Goal: Task Accomplishment & Management: Complete application form

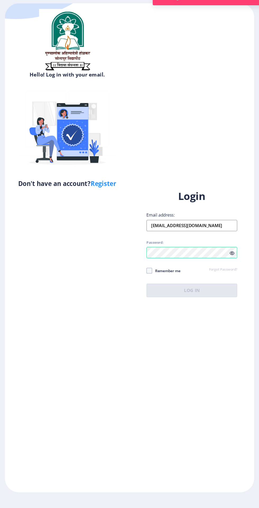
click at [223, 278] on div "Login Email address: immibagwan@gmail.com Password: Remember me Forgot Password…" at bounding box center [187, 249] width 85 height 101
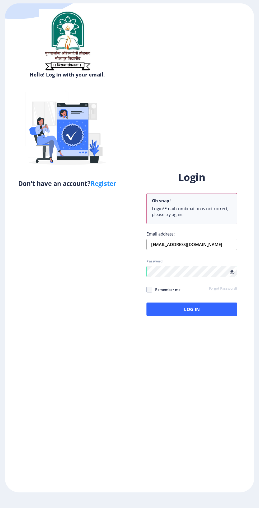
click at [225, 279] on icon at bounding box center [225, 277] width 4 height 4
click at [205, 318] on button "Log In" at bounding box center [187, 311] width 85 height 13
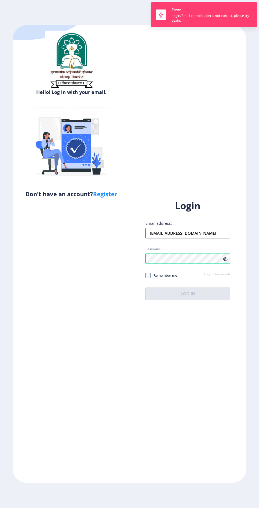
scroll to position [1, 0]
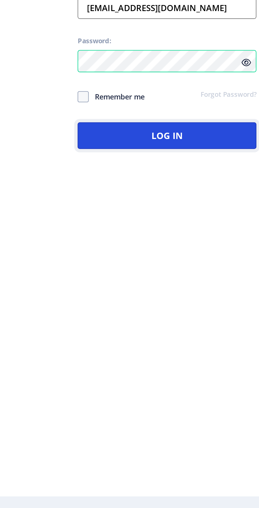
click at [163, 318] on button "Log In" at bounding box center [187, 311] width 85 height 13
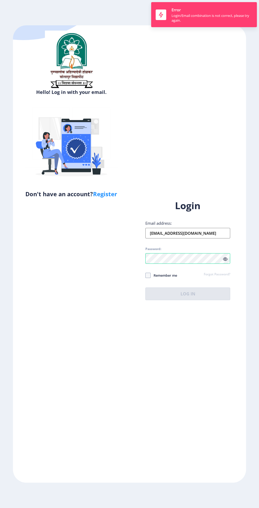
scroll to position [0, 0]
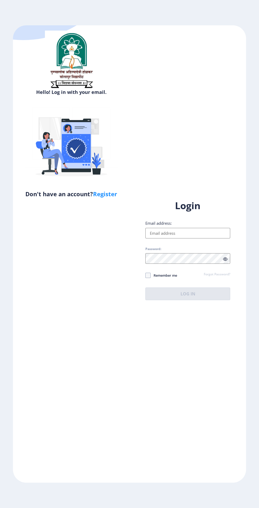
click at [209, 239] on input "Email address:" at bounding box center [187, 233] width 85 height 11
type input "[EMAIL_ADDRESS][DOMAIN_NAME]"
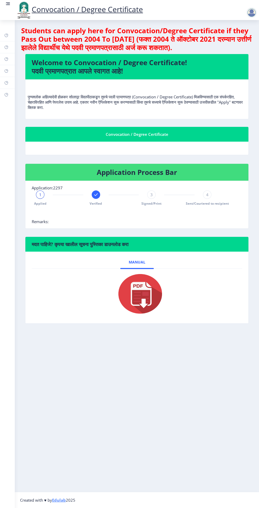
click at [6, 47] on rect at bounding box center [6, 47] width 4 height 4
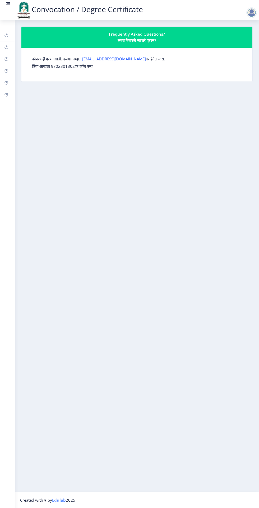
click at [6, 71] on rect at bounding box center [6, 71] width 4 height 4
